Goal: Use online tool/utility: Use online tool/utility

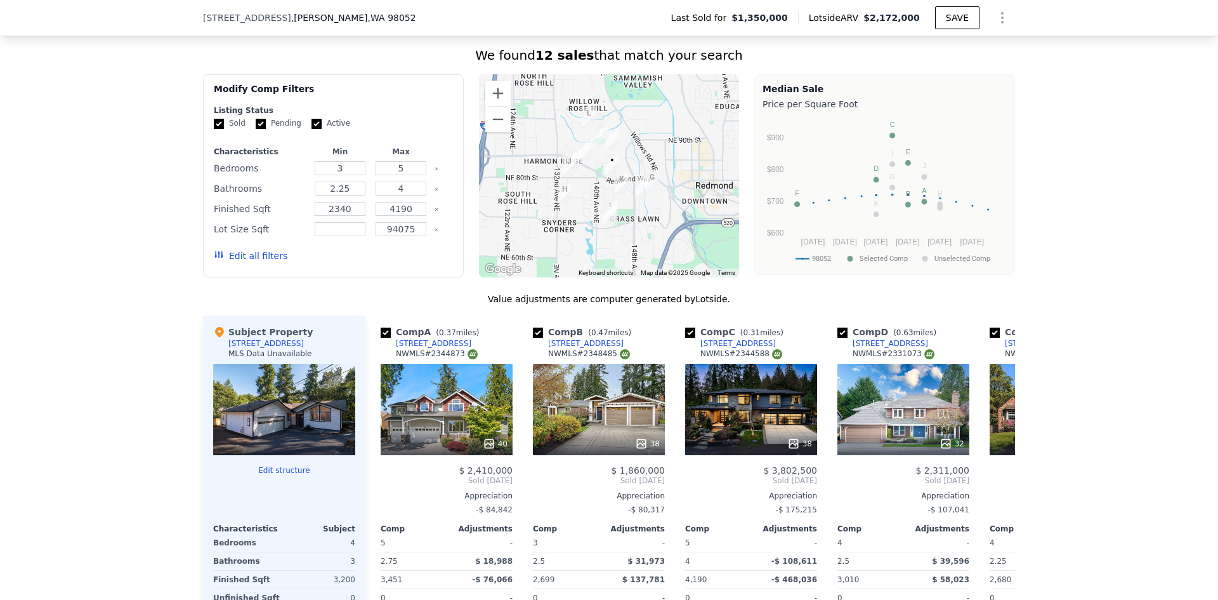
scroll to position [152, 0]
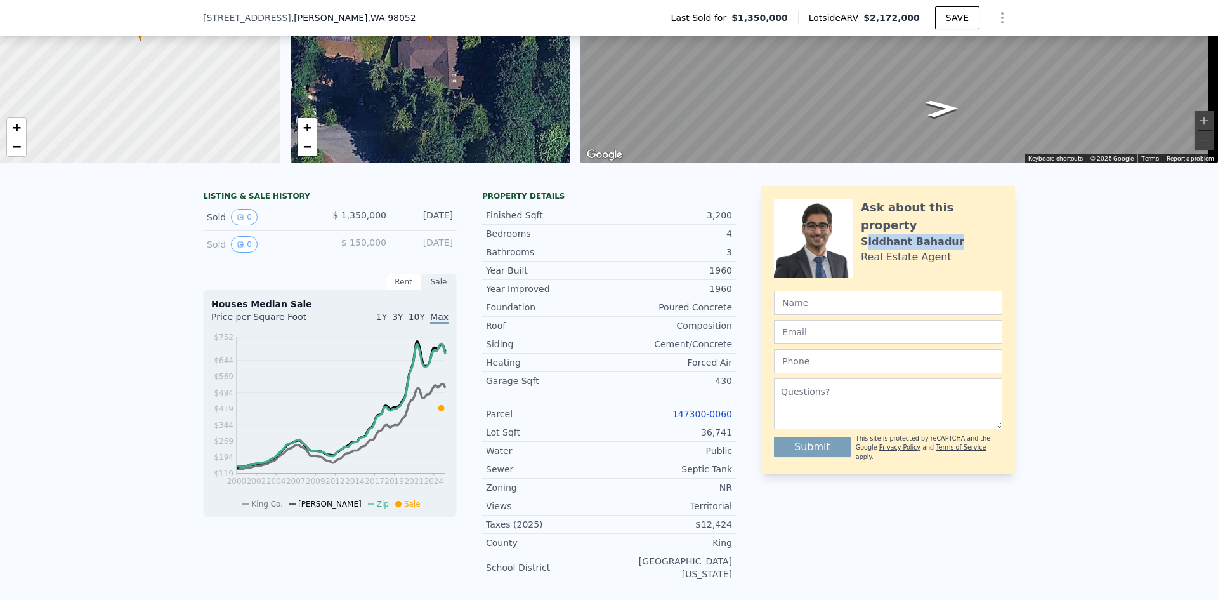
drag, startPoint x: 943, startPoint y: 235, endPoint x: 860, endPoint y: 238, distance: 83.8
click at [861, 238] on div "Ask about this property [PERSON_NAME] Real Estate Agent" at bounding box center [931, 232] width 141 height 66
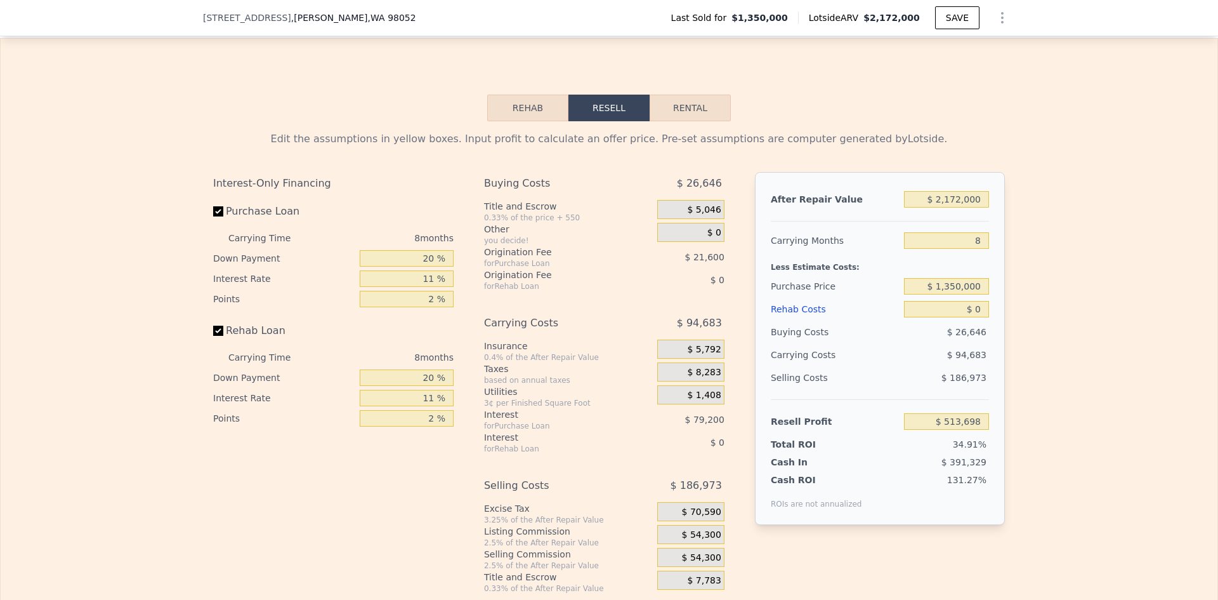
scroll to position [1621, 0]
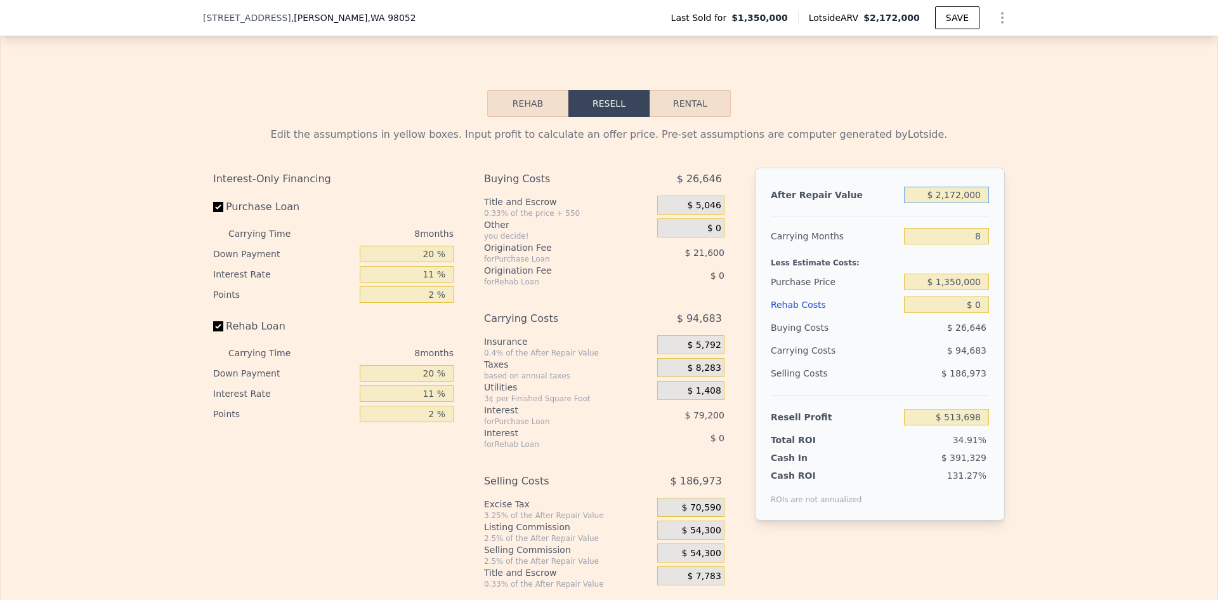
click at [946, 200] on input "$ 2,172,000" at bounding box center [946, 195] width 85 height 16
type input "$ 1,172,000"
type input "-$ 397,805"
type input "$ 172,000"
type input "-$ 1,309,309"
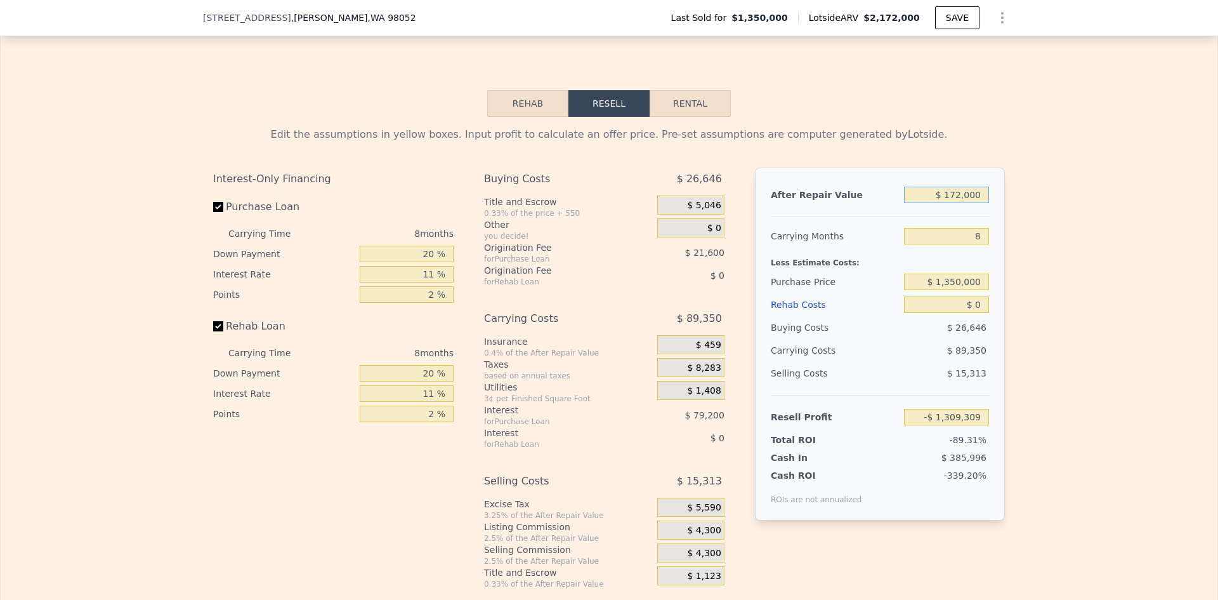
type input "$ 1,972,000"
type input "$ 331,397"
type input "$ 192,000"
type input "-$ 1,291,078"
type input "$ 1,992,000"
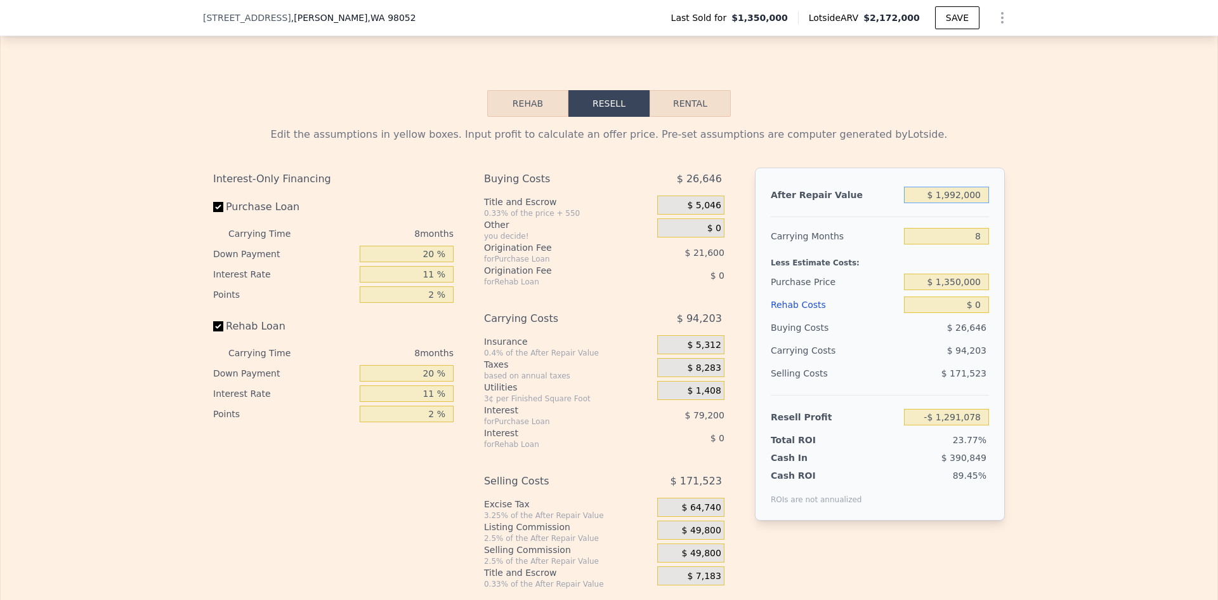
type input "$ 349,628"
type input "$ 1,999,000"
type input "$ 356,007"
type input "$ 1,999,000"
click at [974, 311] on input "$ 0" at bounding box center [946, 304] width 85 height 16
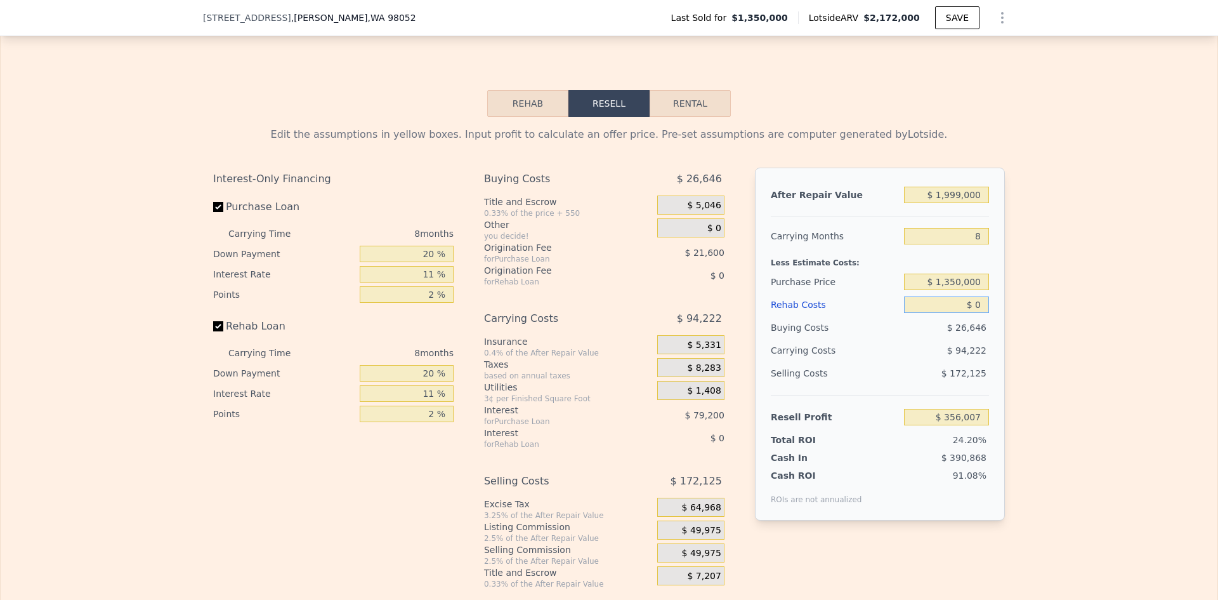
drag, startPoint x: 974, startPoint y: 311, endPoint x: 968, endPoint y: 314, distance: 6.5
click at [968, 313] on input "$ 0" at bounding box center [946, 304] width 85 height 16
type input "$ 50,000"
type input "$ 302,271"
type input "$ 250,000"
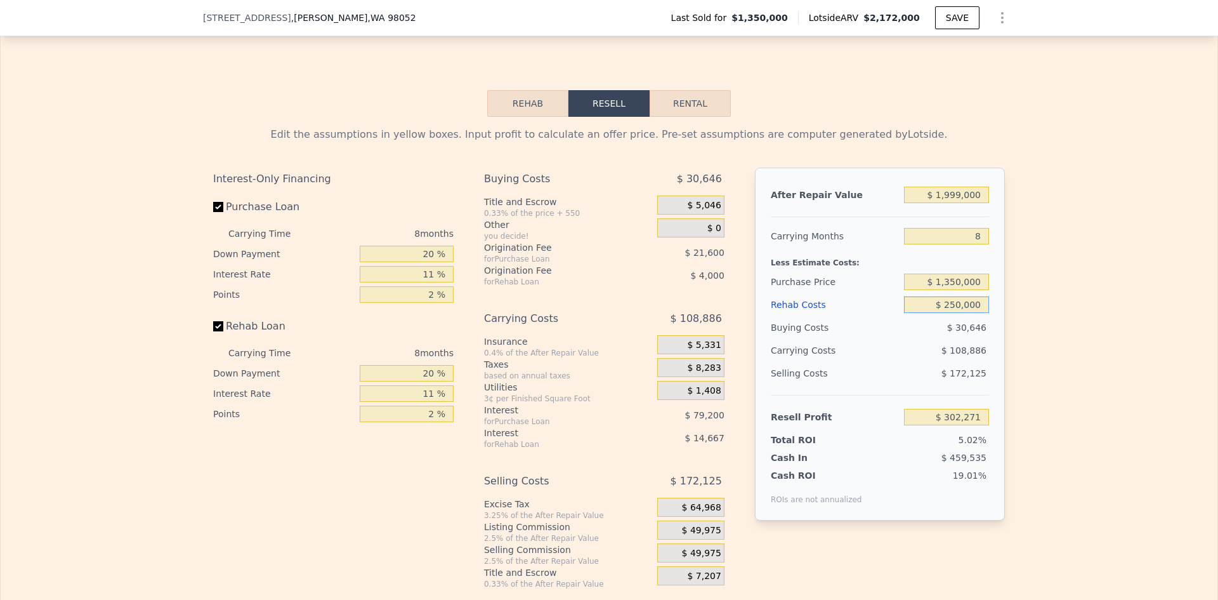
type input "$ 87,343"
type input "$ 250,000"
click at [1091, 352] on div "Edit the assumptions in yellow boxes. Input profit to calculate an offer price.…" at bounding box center [609, 353] width 1217 height 472
drag, startPoint x: 423, startPoint y: 303, endPoint x: 430, endPoint y: 301, distance: 7.2
click at [430, 301] on input "2 %" at bounding box center [407, 294] width 94 height 16
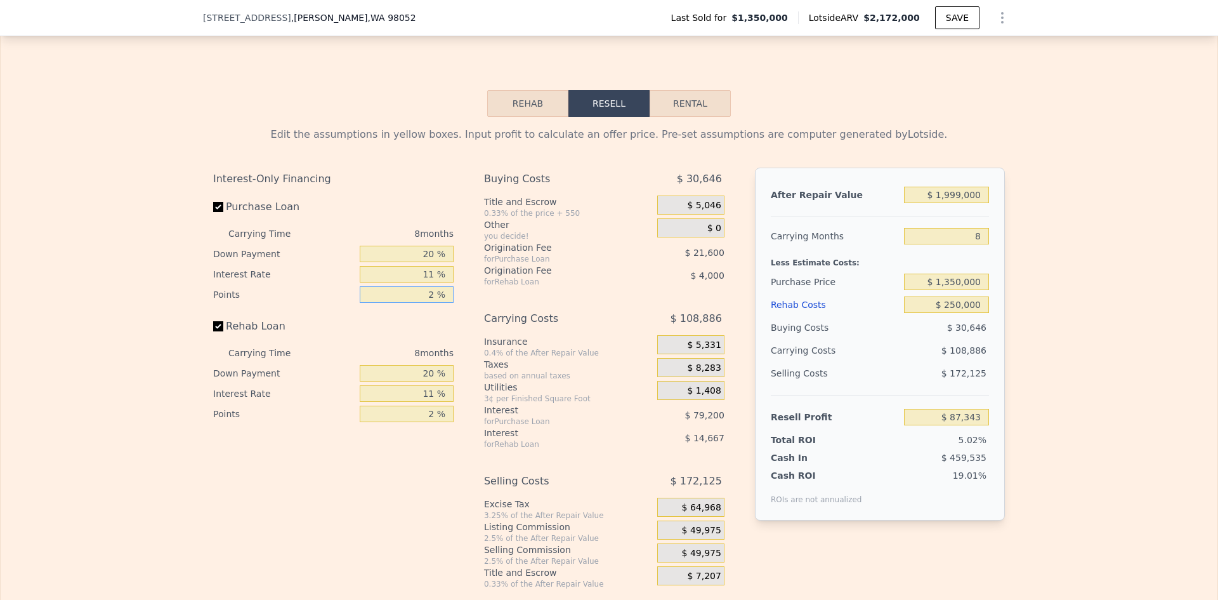
type input "1 %"
type input "$ 98,143"
type input "1 %"
click at [429, 422] on input "2 %" at bounding box center [407, 413] width 94 height 16
type input "1 %"
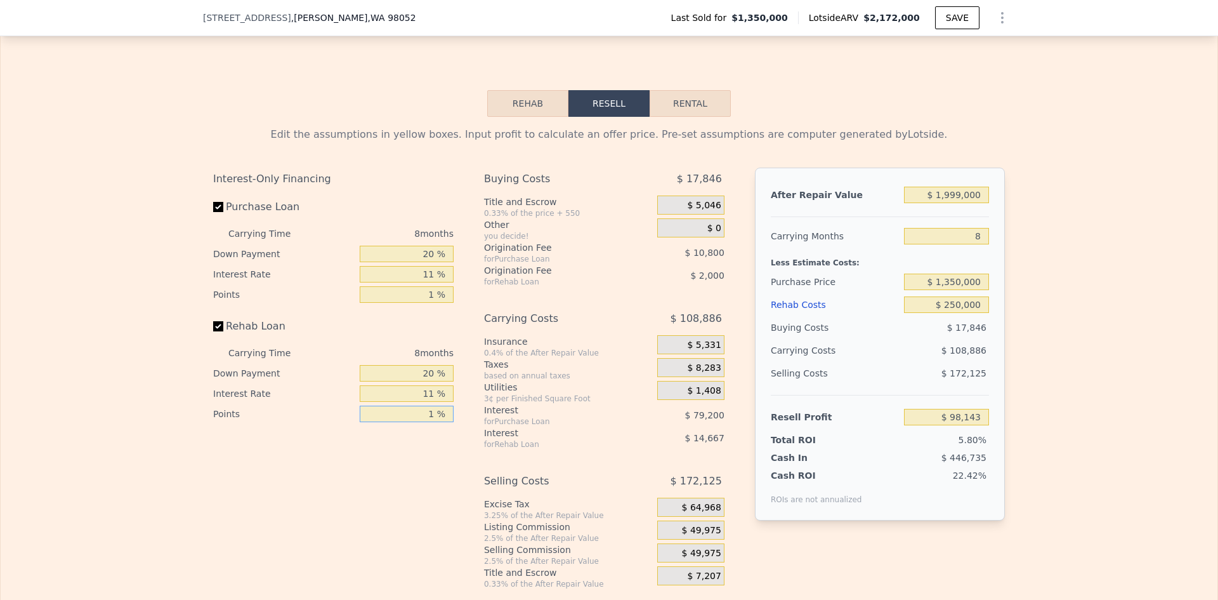
type input "$ 100,143"
type input "1 %"
drag, startPoint x: 421, startPoint y: 381, endPoint x: 449, endPoint y: 375, distance: 27.9
click at [449, 375] on input "20 %" at bounding box center [407, 373] width 94 height 16
click at [484, 393] on div "Utilities" at bounding box center [568, 387] width 168 height 13
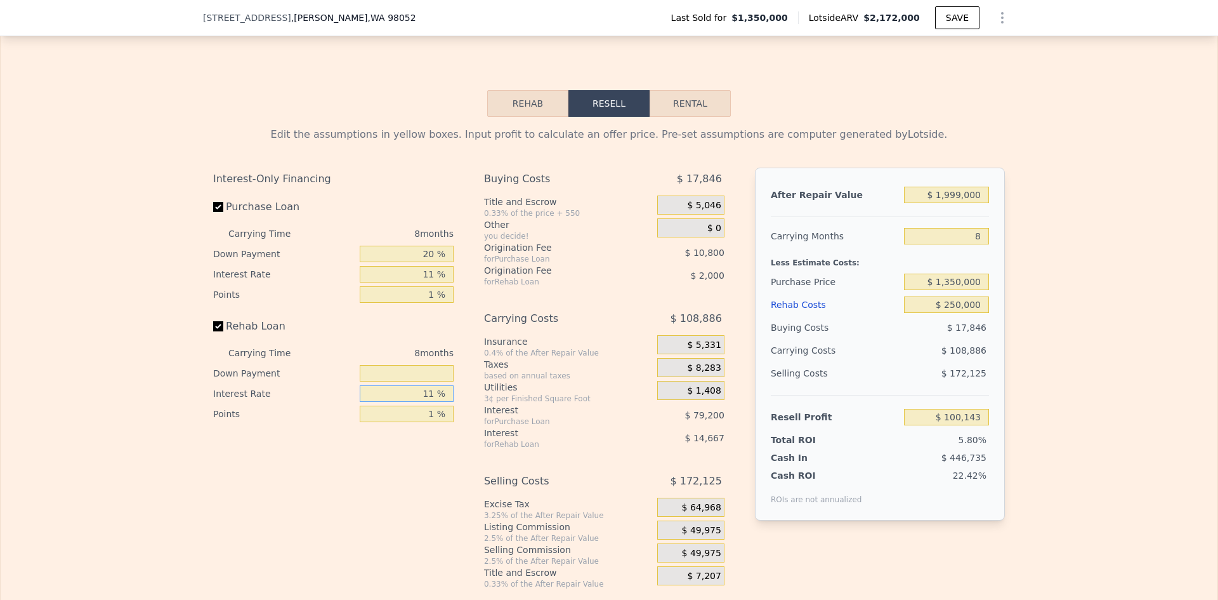
drag, startPoint x: 421, startPoint y: 402, endPoint x: 431, endPoint y: 401, distance: 10.2
click at [431, 401] on input "11 %" at bounding box center [407, 393] width 94 height 16
type input "8 %"
type input "$ 104,143"
type input "8 %"
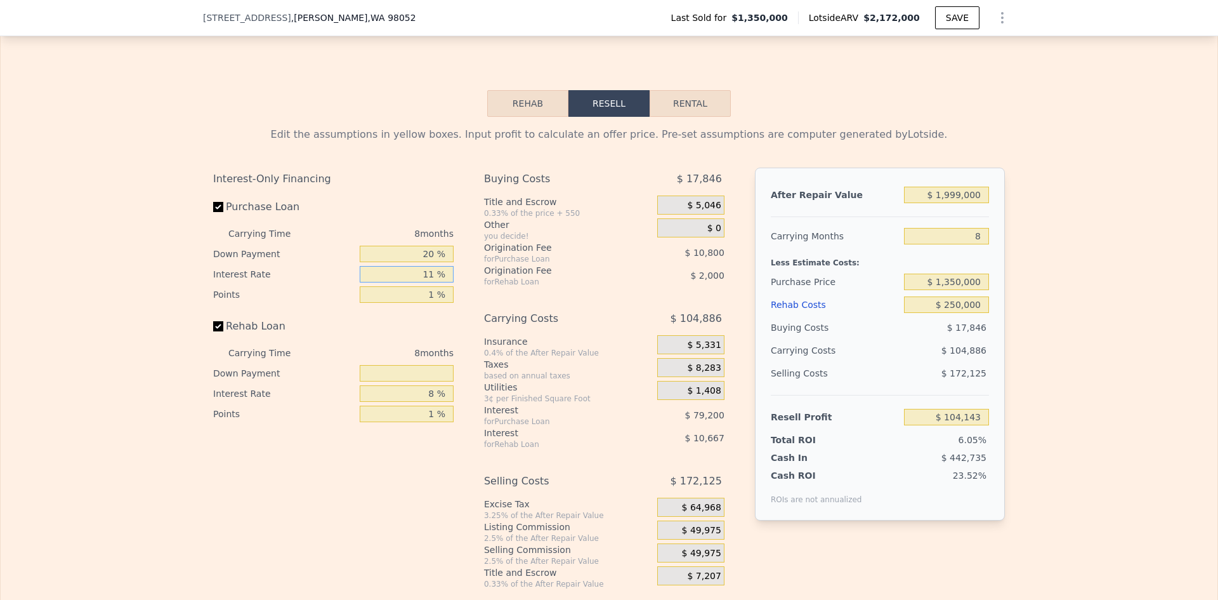
drag, startPoint x: 417, startPoint y: 282, endPoint x: 432, endPoint y: 282, distance: 15.2
click at [432, 282] on input "11 %" at bounding box center [407, 274] width 94 height 16
type input "8 %"
type input "$ 125,743"
type input "8 %"
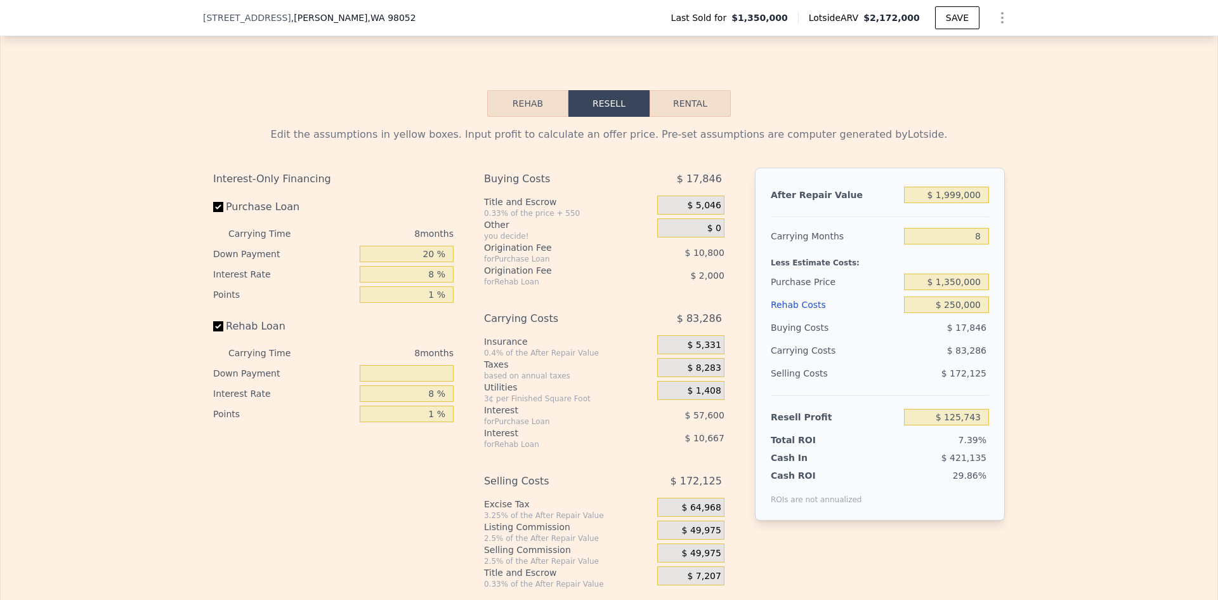
click at [530, 390] on div "Utilities" at bounding box center [568, 387] width 168 height 13
click at [1065, 306] on div "Edit the assumptions in yellow boxes. Input profit to calculate an offer price.…" at bounding box center [609, 353] width 1217 height 472
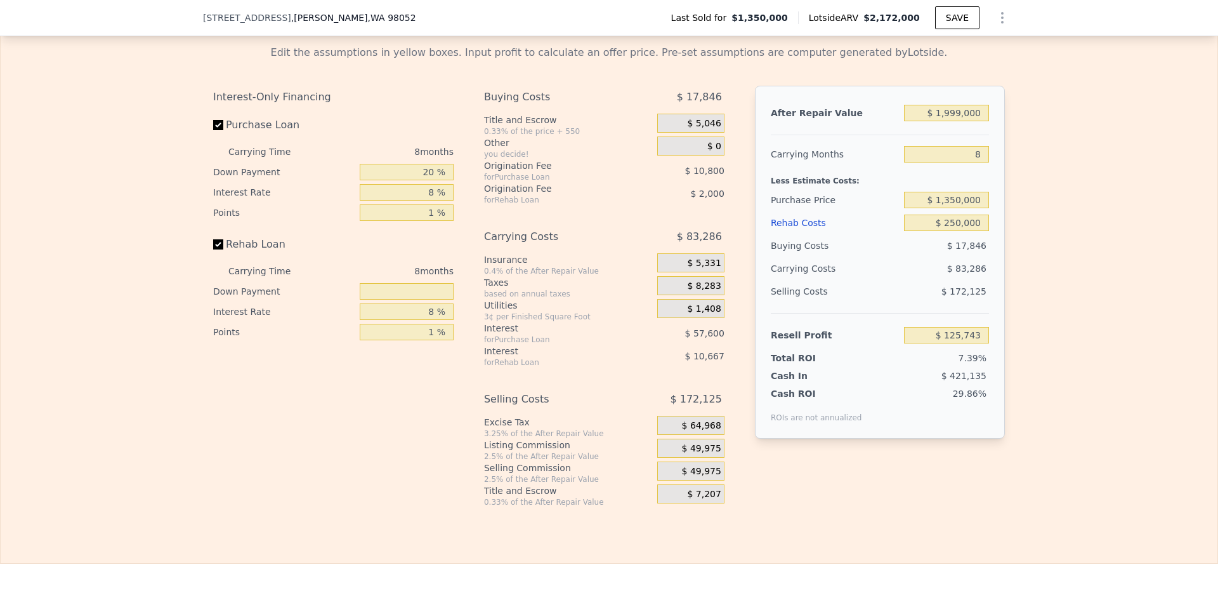
scroll to position [1728, 0]
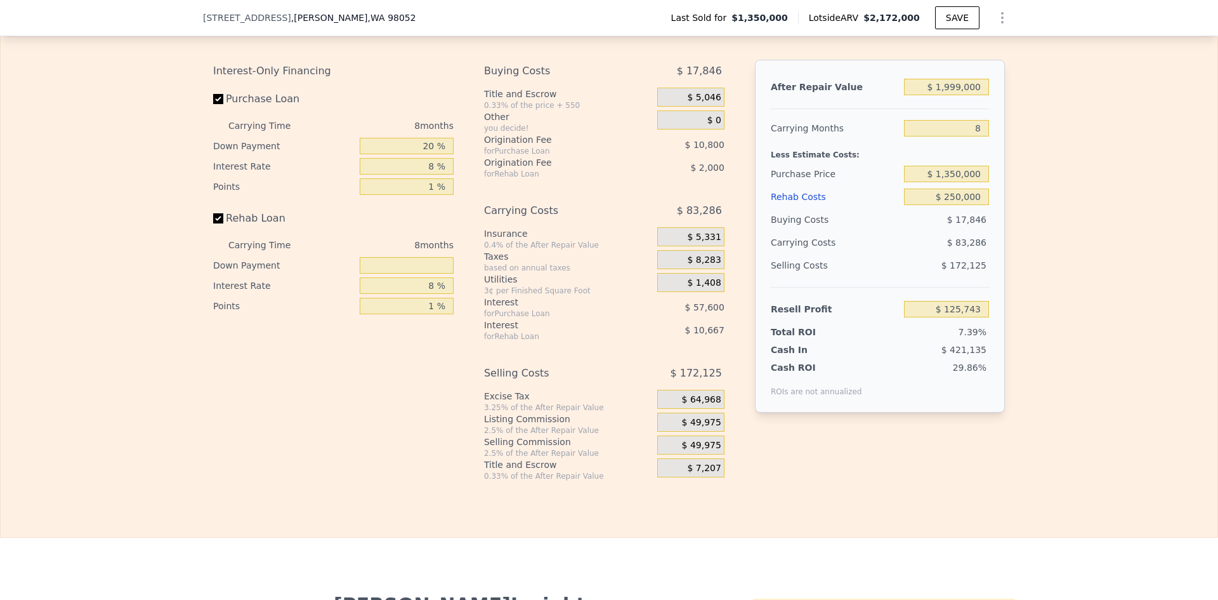
click at [1016, 468] on div "Edit the assumptions in yellow boxes. Input profit to calculate an offer price.…" at bounding box center [609, 245] width 1217 height 472
type input "$ 2,172,000"
type input "$ 0"
type input "$ 513,698"
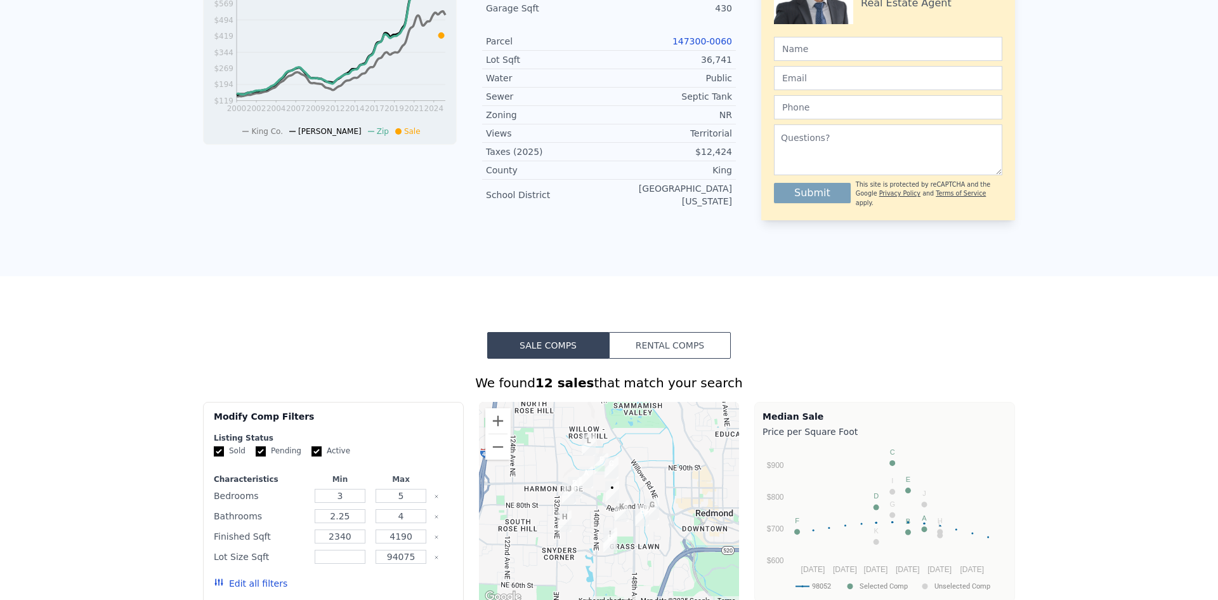
scroll to position [0, 0]
